Goal: Task Accomplishment & Management: Use online tool/utility

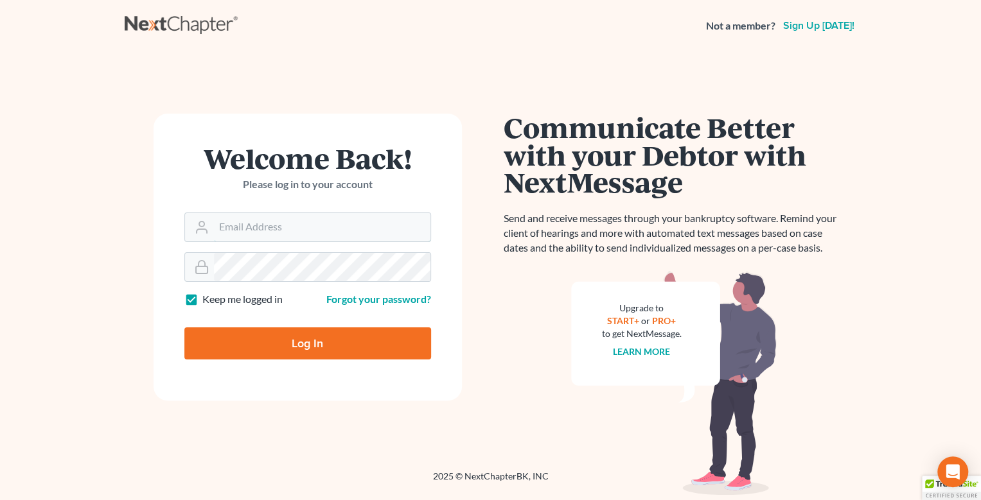
type input "[EMAIL_ADDRESS][DOMAIN_NAME]"
click at [334, 339] on input "Log In" at bounding box center [307, 344] width 247 height 32
type input "Thinking..."
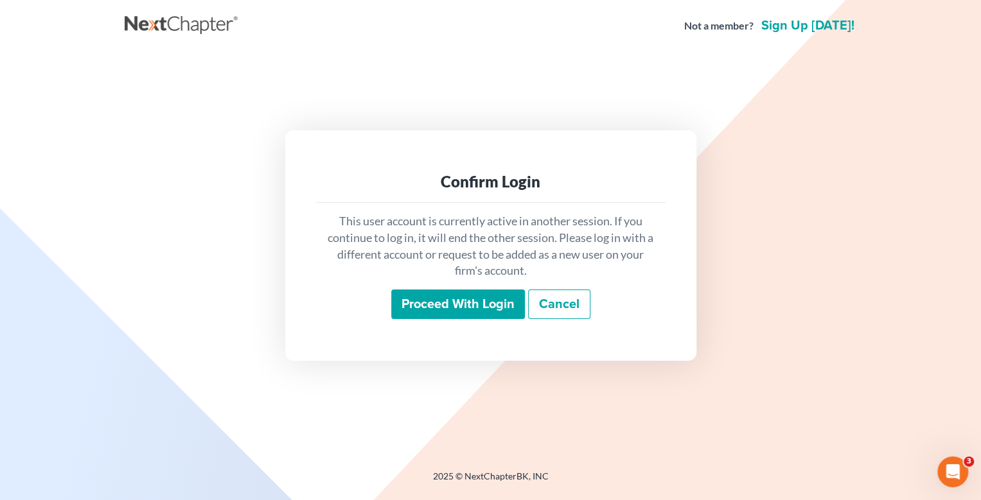
click at [474, 303] on input "Proceed with login" at bounding box center [458, 305] width 134 height 30
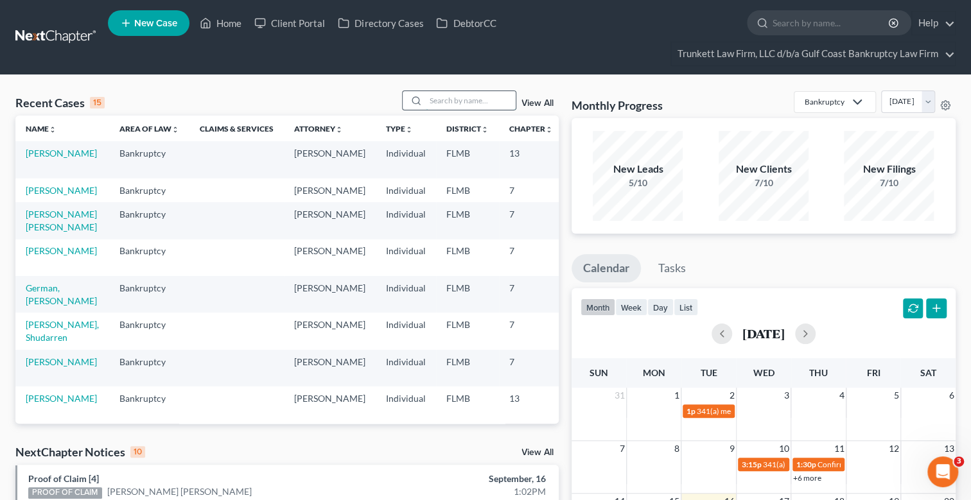
click at [466, 101] on input "search" at bounding box center [471, 100] width 90 height 19
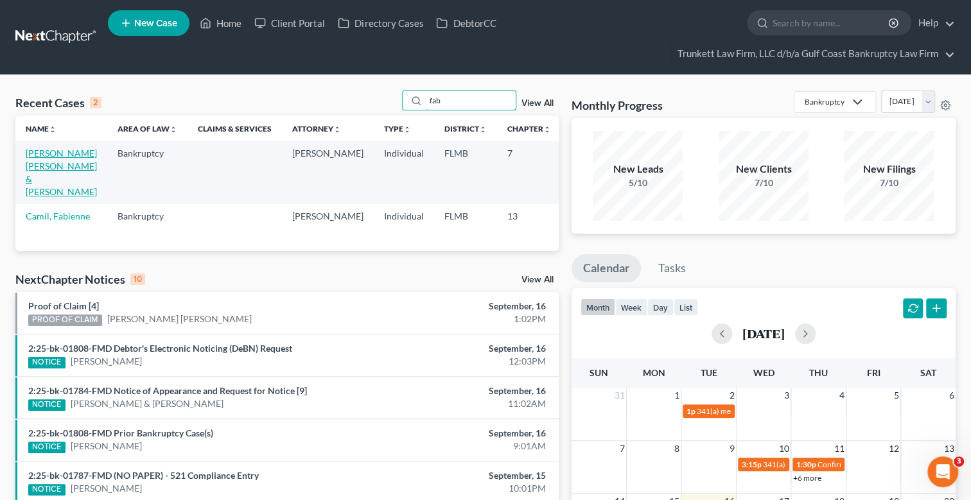
type input "fab"
click at [45, 171] on link "Espinoza Saavedra, Fabian & Espinoza, Urania" at bounding box center [61, 172] width 71 height 49
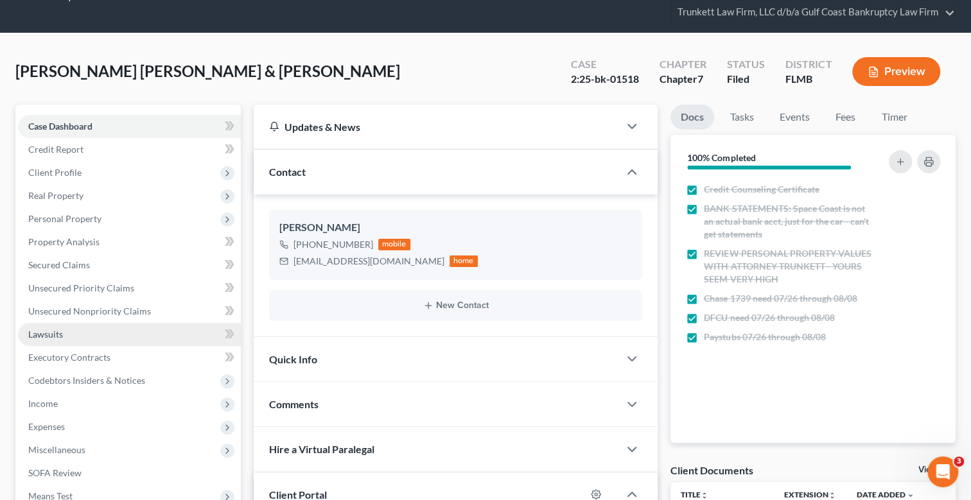
scroll to position [128, 0]
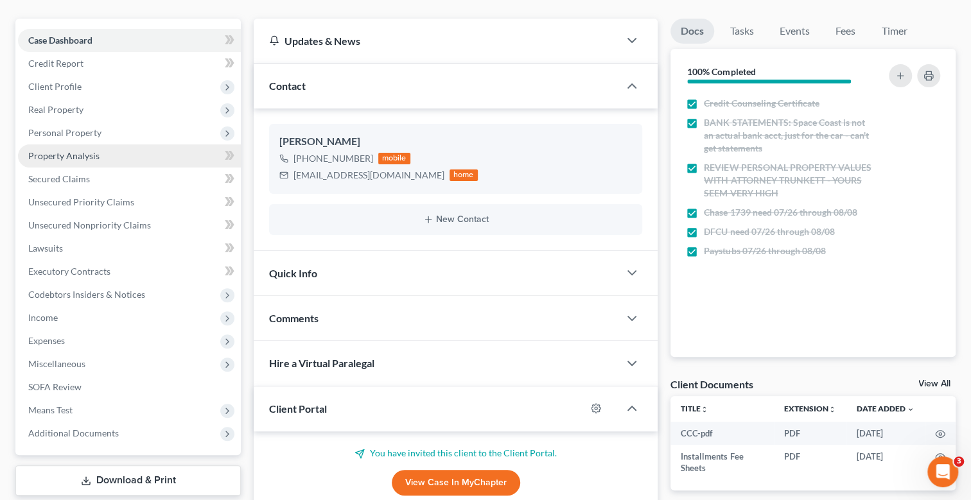
click at [101, 154] on link "Property Analysis" at bounding box center [129, 156] width 223 height 23
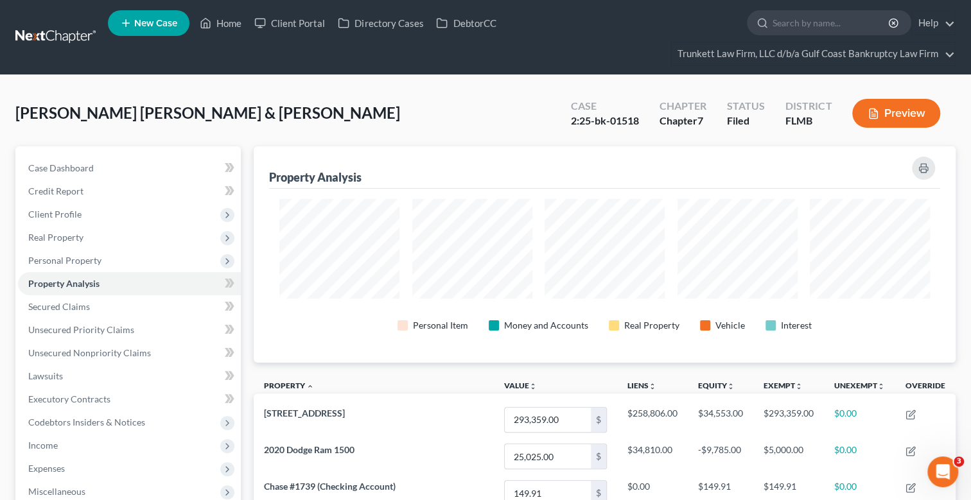
click at [136, 64] on ul "New Case Home Client Portal Directory Cases DebtorCC - No Result - See all resu…" at bounding box center [532, 37] width 848 height 62
